Goal: Task Accomplishment & Management: Manage account settings

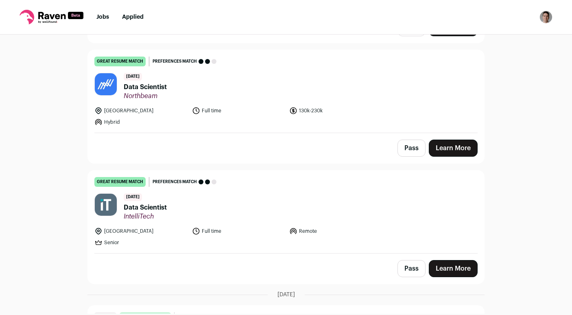
scroll to position [750, 0]
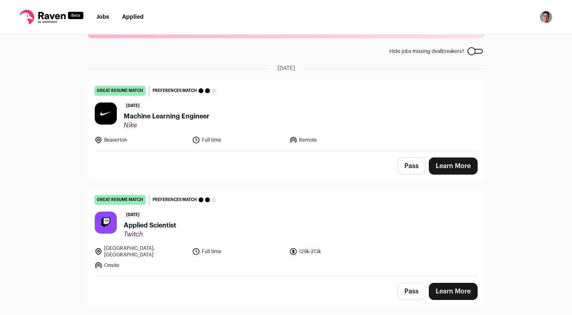
scroll to position [70, 0]
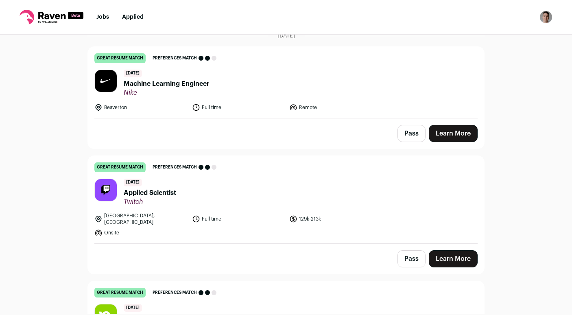
click at [160, 88] on span "Machine Learning Engineer" at bounding box center [167, 84] width 86 height 10
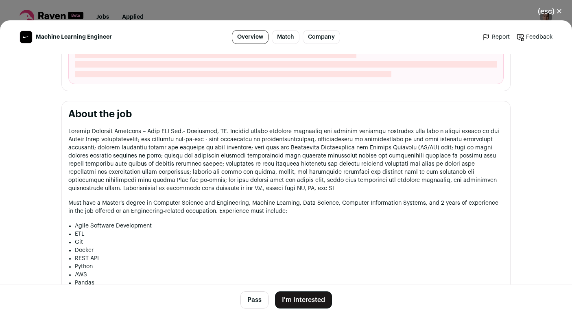
scroll to position [307, 0]
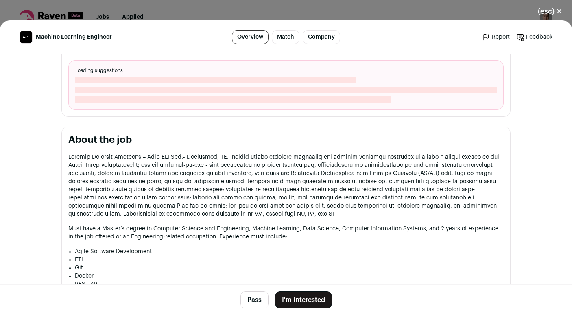
click at [255, 296] on button "Pass" at bounding box center [254, 299] width 28 height 17
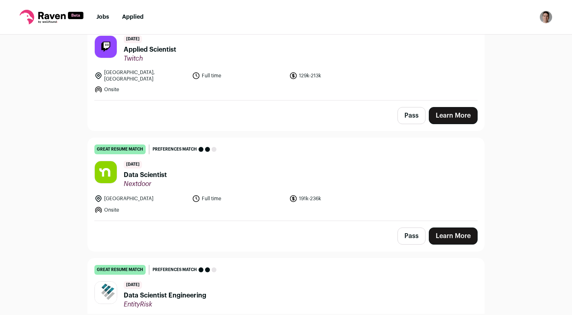
scroll to position [228, 0]
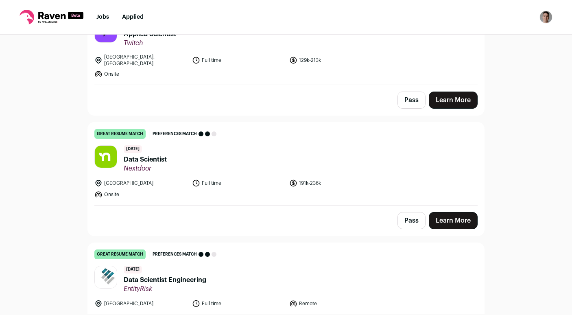
click at [411, 215] on button "Pass" at bounding box center [411, 220] width 28 height 17
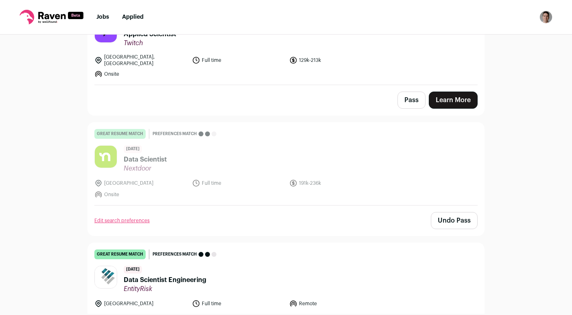
click at [409, 99] on button "Pass" at bounding box center [411, 99] width 28 height 17
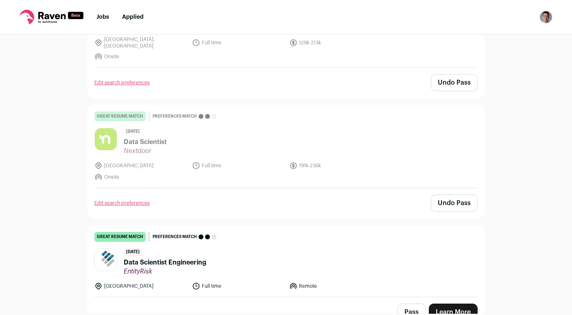
scroll to position [0, 0]
